Goal: Communication & Community: Connect with others

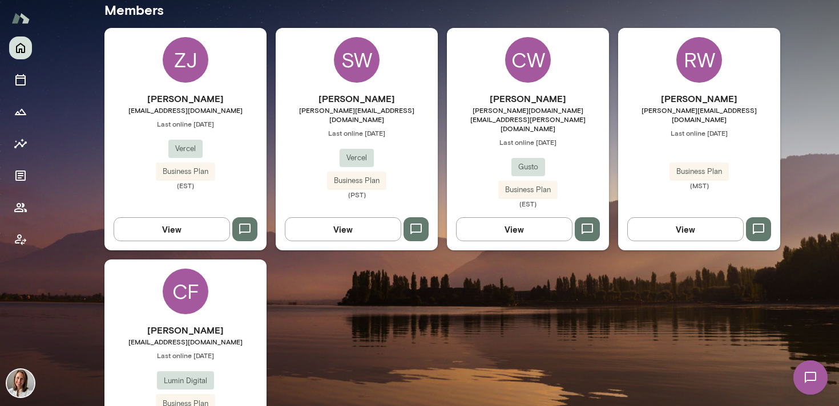
scroll to position [356, 0]
click at [240, 107] on span "[EMAIL_ADDRESS][DOMAIN_NAME]" at bounding box center [185, 109] width 162 height 9
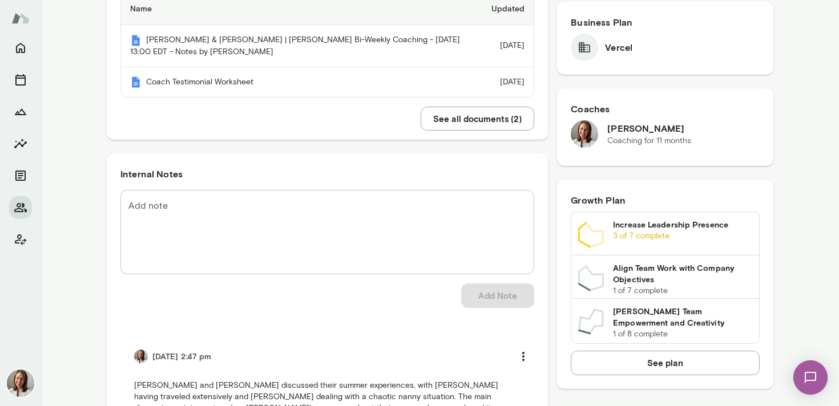
scroll to position [322, 0]
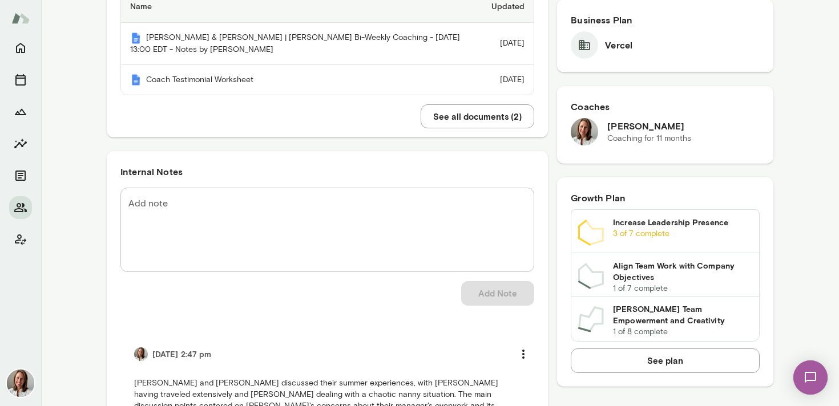
click at [179, 222] on textarea "Add note" at bounding box center [327, 231] width 398 height 66
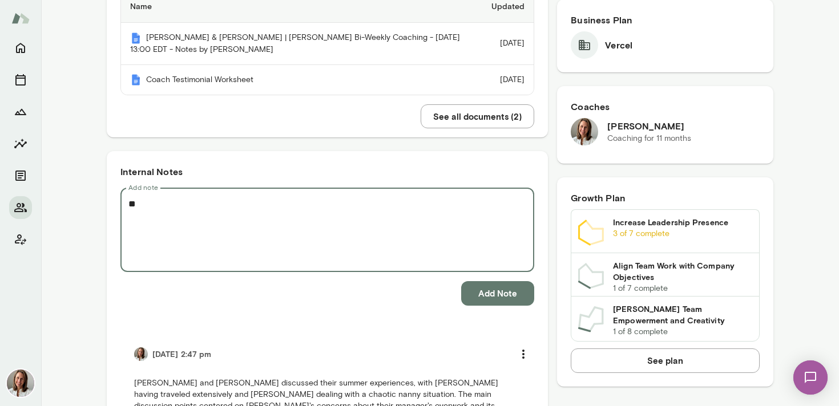
type textarea "*"
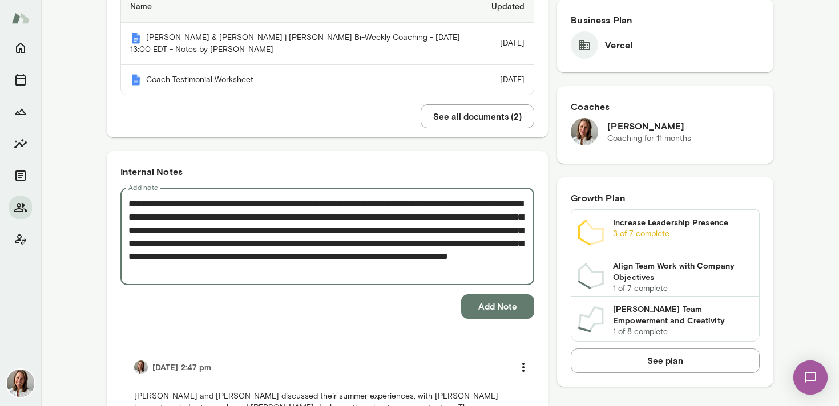
type textarea "**********"
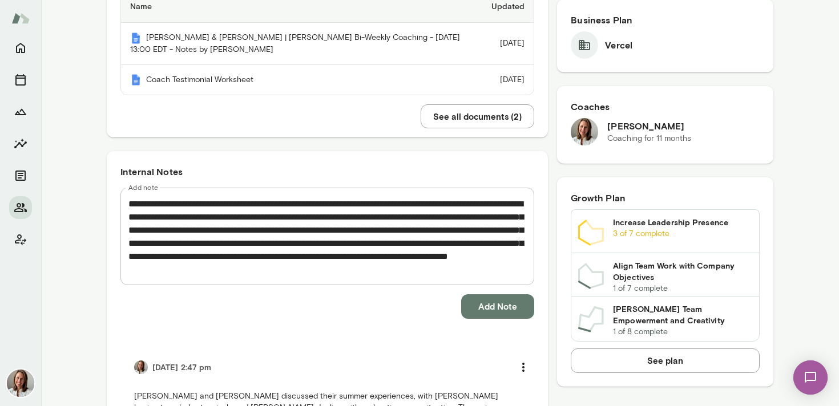
click at [485, 319] on button "Add Note" at bounding box center [497, 307] width 73 height 24
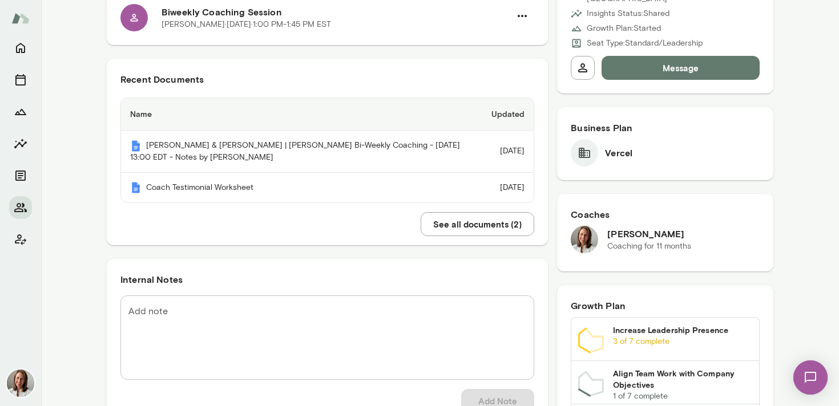
scroll to position [0, 0]
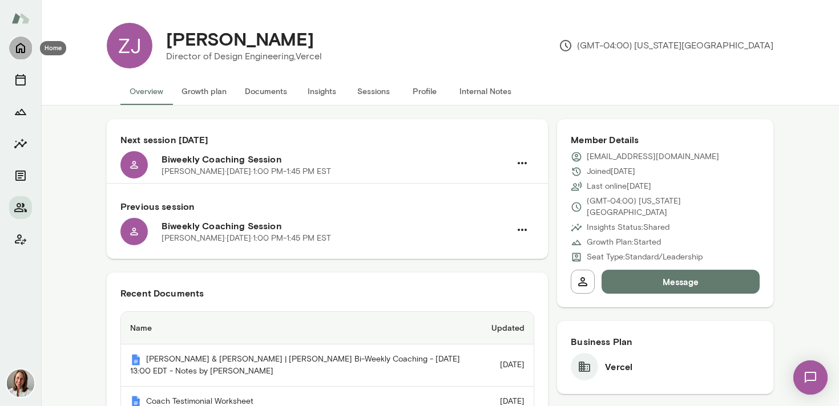
click at [25, 46] on icon "Home" at bounding box center [20, 48] width 9 height 10
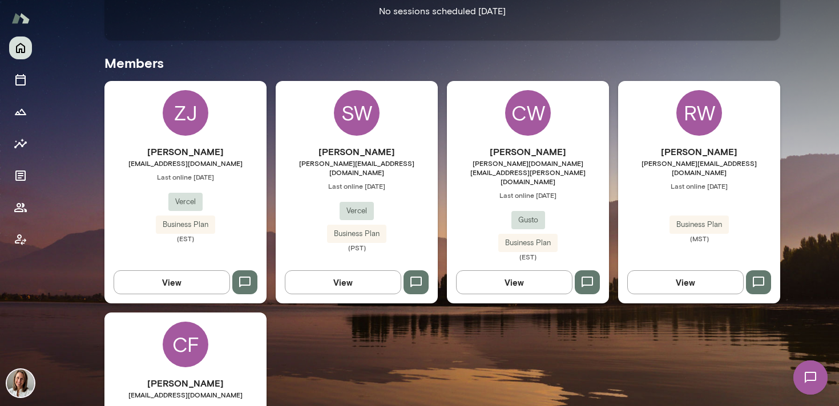
scroll to position [304, 0]
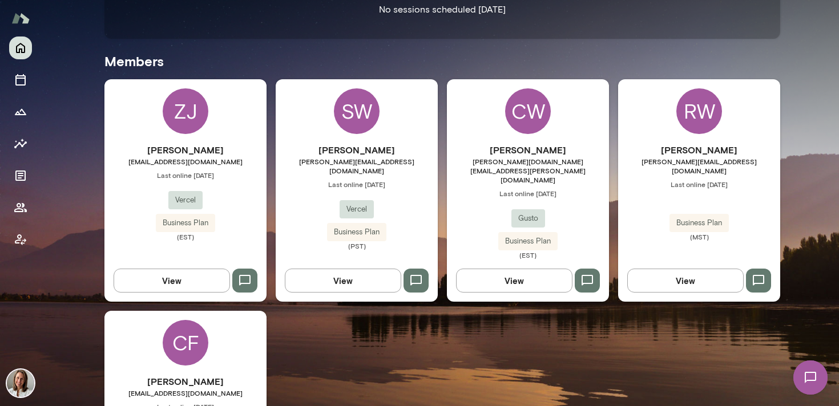
click at [137, 311] on div "CF [PERSON_NAME] [EMAIL_ADDRESS][DOMAIN_NAME] Last online [DATE] Lumin Digital …" at bounding box center [185, 408] width 162 height 195
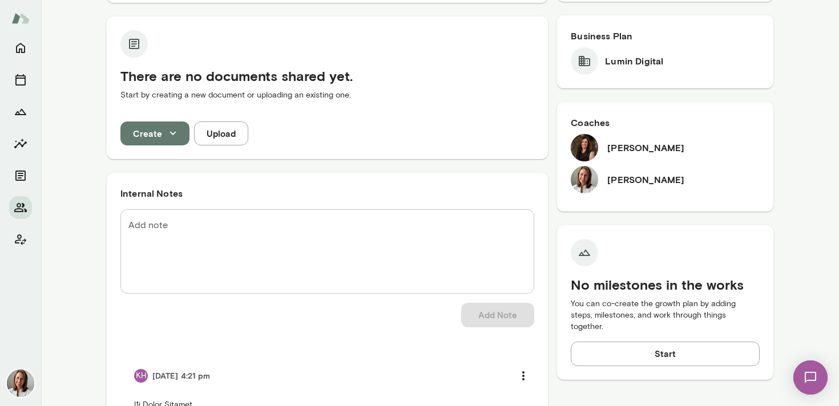
scroll to position [298, 0]
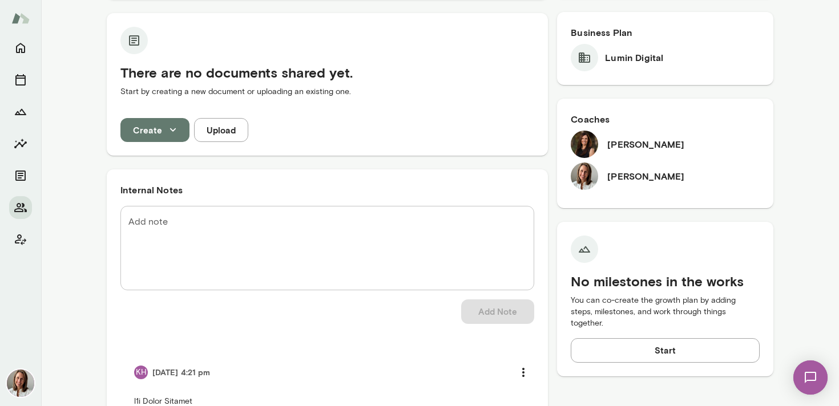
click at [616, 144] on h6 "[PERSON_NAME]" at bounding box center [645, 145] width 77 height 14
click at [587, 142] on img at bounding box center [584, 144] width 27 height 27
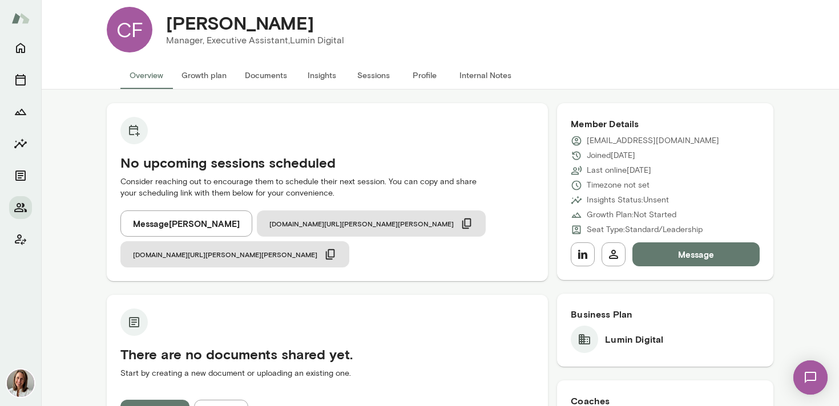
scroll to position [14, 0]
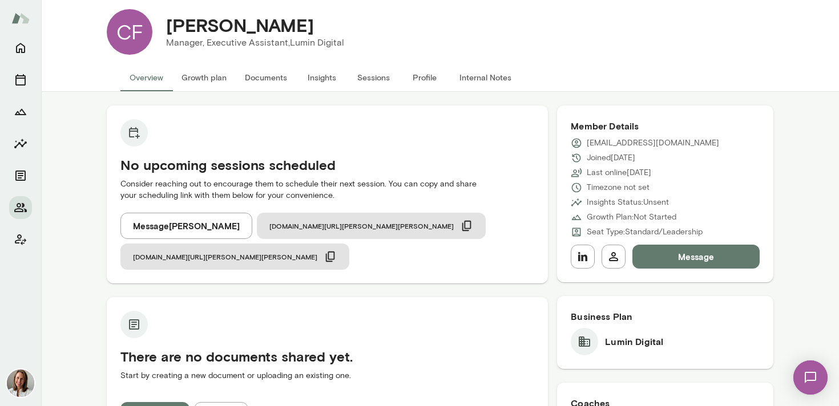
click at [666, 251] on button "Message" at bounding box center [696, 257] width 127 height 24
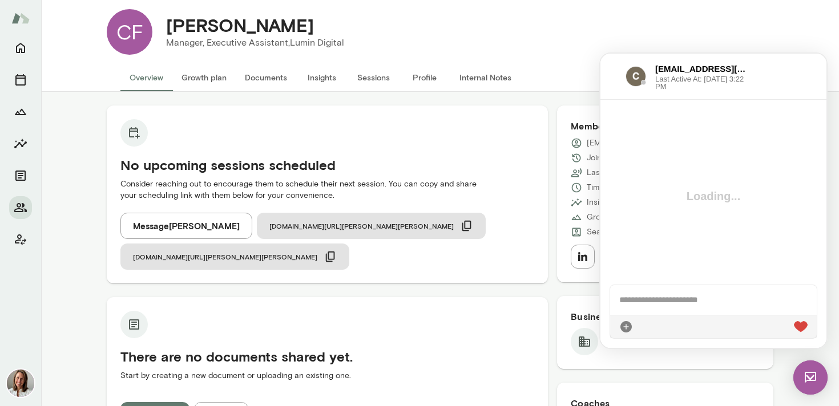
scroll to position [0, 0]
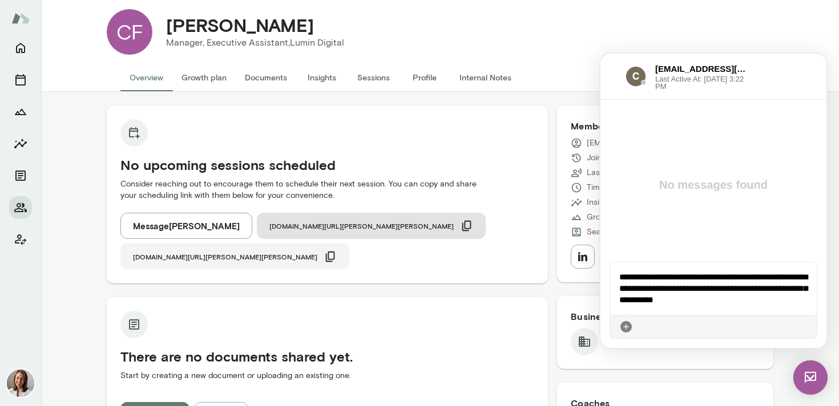
click at [337, 251] on icon "button" at bounding box center [330, 257] width 13 height 13
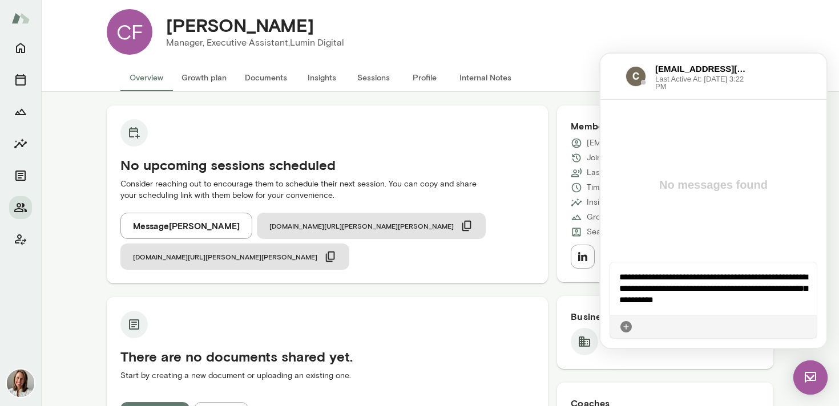
click at [733, 299] on div "**********" at bounding box center [713, 289] width 207 height 53
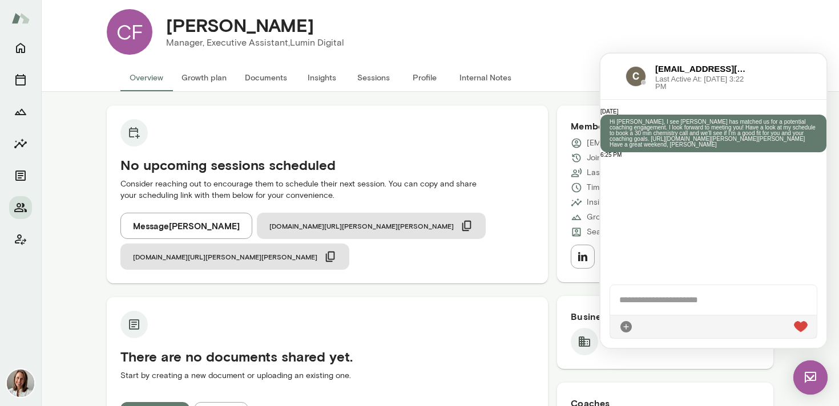
scroll to position [142, 0]
